Goal: Information Seeking & Learning: Learn about a topic

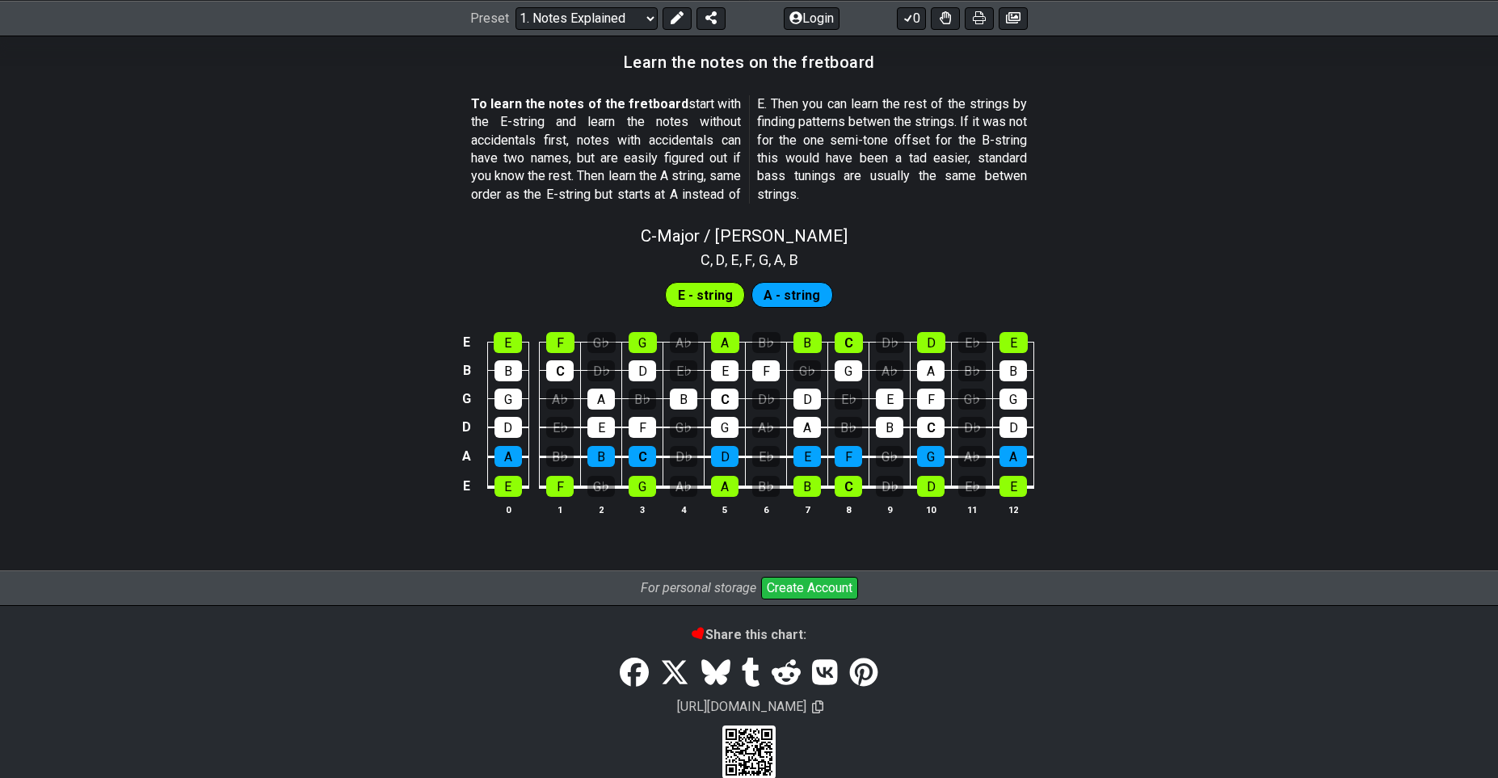
scroll to position [1450, 0]
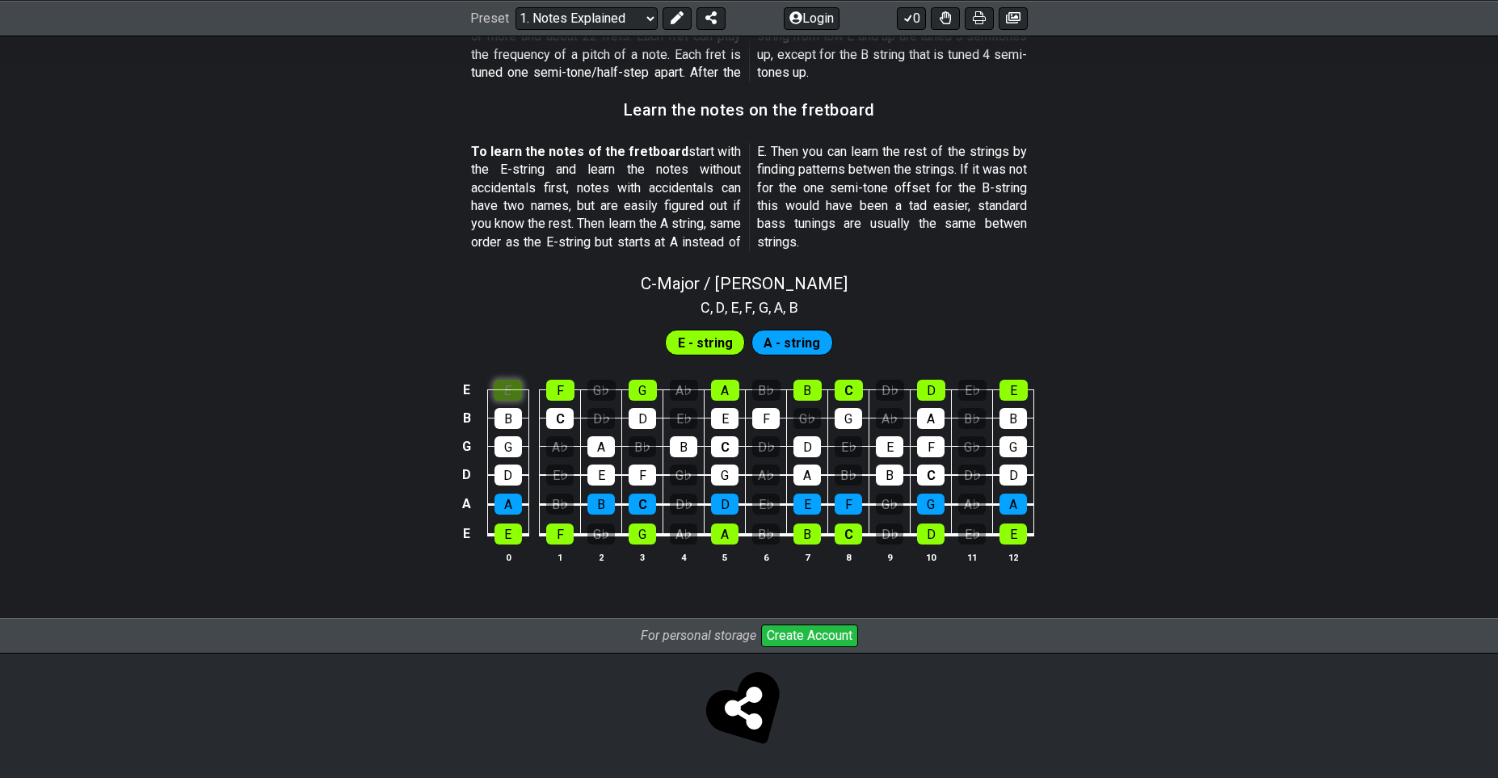
scroll to position [1397, 0]
click at [499, 339] on section "E - string A - string E E F G♭ G A♭ A B♭ B C D♭ D E♭ E B B C D♭ D E♭ E F G♭ G A…" at bounding box center [749, 452] width 1498 height 268
click at [553, 395] on div "F" at bounding box center [560, 390] width 28 height 21
click at [717, 343] on span "E - string" at bounding box center [705, 342] width 55 height 23
click at [515, 386] on div "E" at bounding box center [508, 390] width 28 height 21
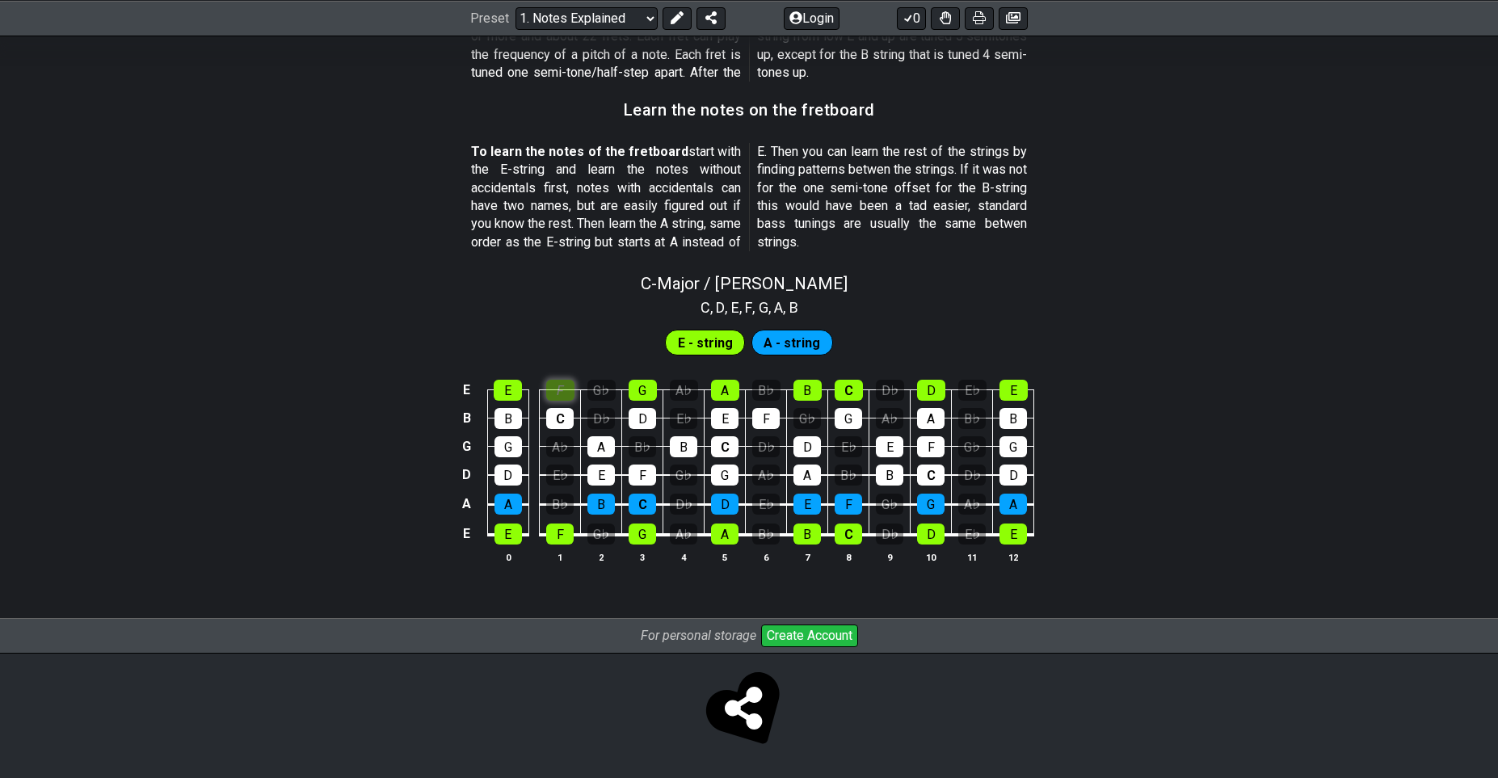
click at [546, 395] on div "F" at bounding box center [560, 390] width 28 height 21
click at [563, 413] on div "C" at bounding box center [559, 418] width 27 height 21
click at [565, 411] on div "C" at bounding box center [559, 418] width 27 height 21
click at [600, 337] on div "E - string A - string" at bounding box center [749, 338] width 1498 height 40
click at [937, 397] on div "D" at bounding box center [931, 390] width 28 height 21
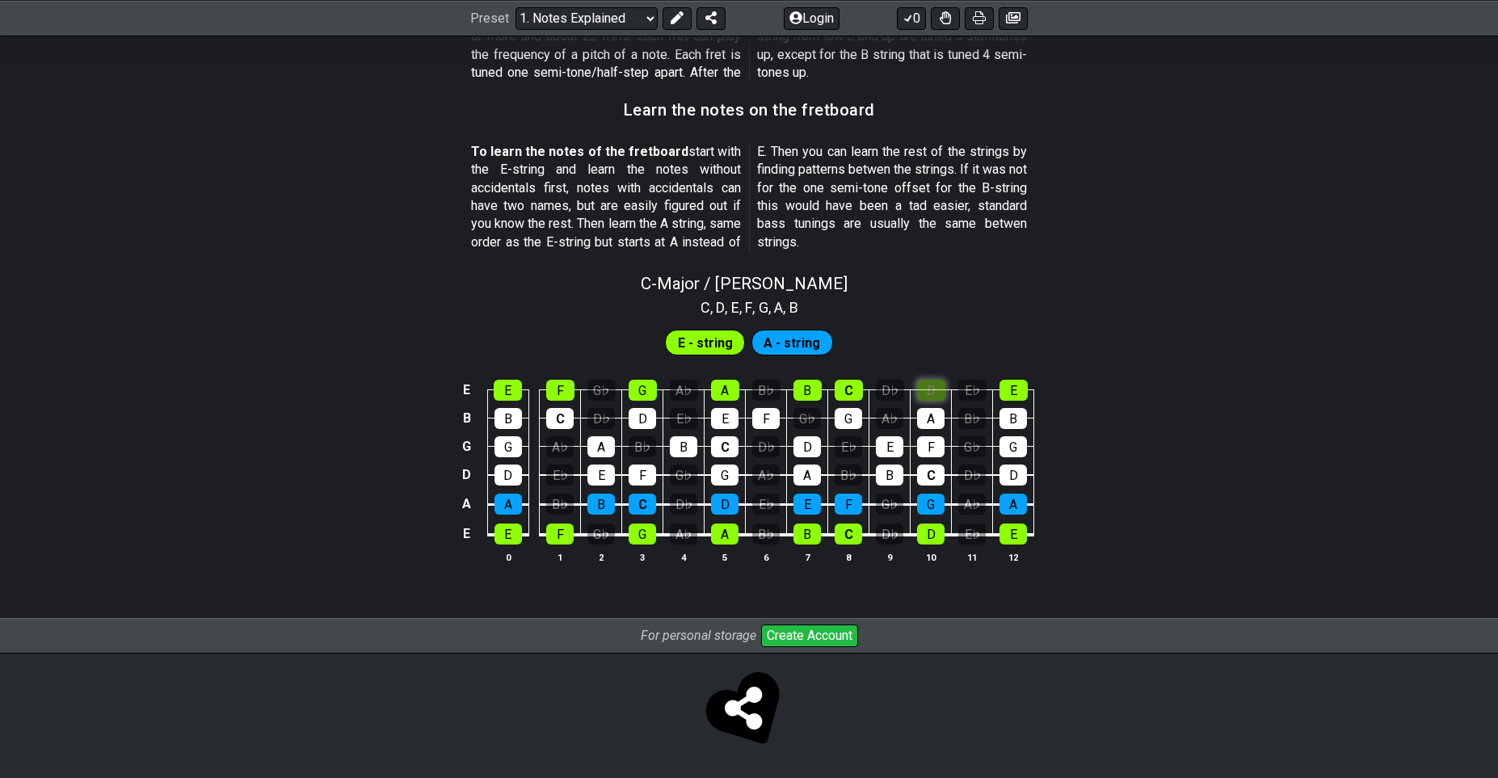
click at [937, 397] on div "D" at bounding box center [931, 390] width 28 height 21
click at [930, 509] on div "G" at bounding box center [930, 504] width 27 height 21
click at [847, 527] on div "C" at bounding box center [848, 534] width 27 height 21
